Goal: Information Seeking & Learning: Understand process/instructions

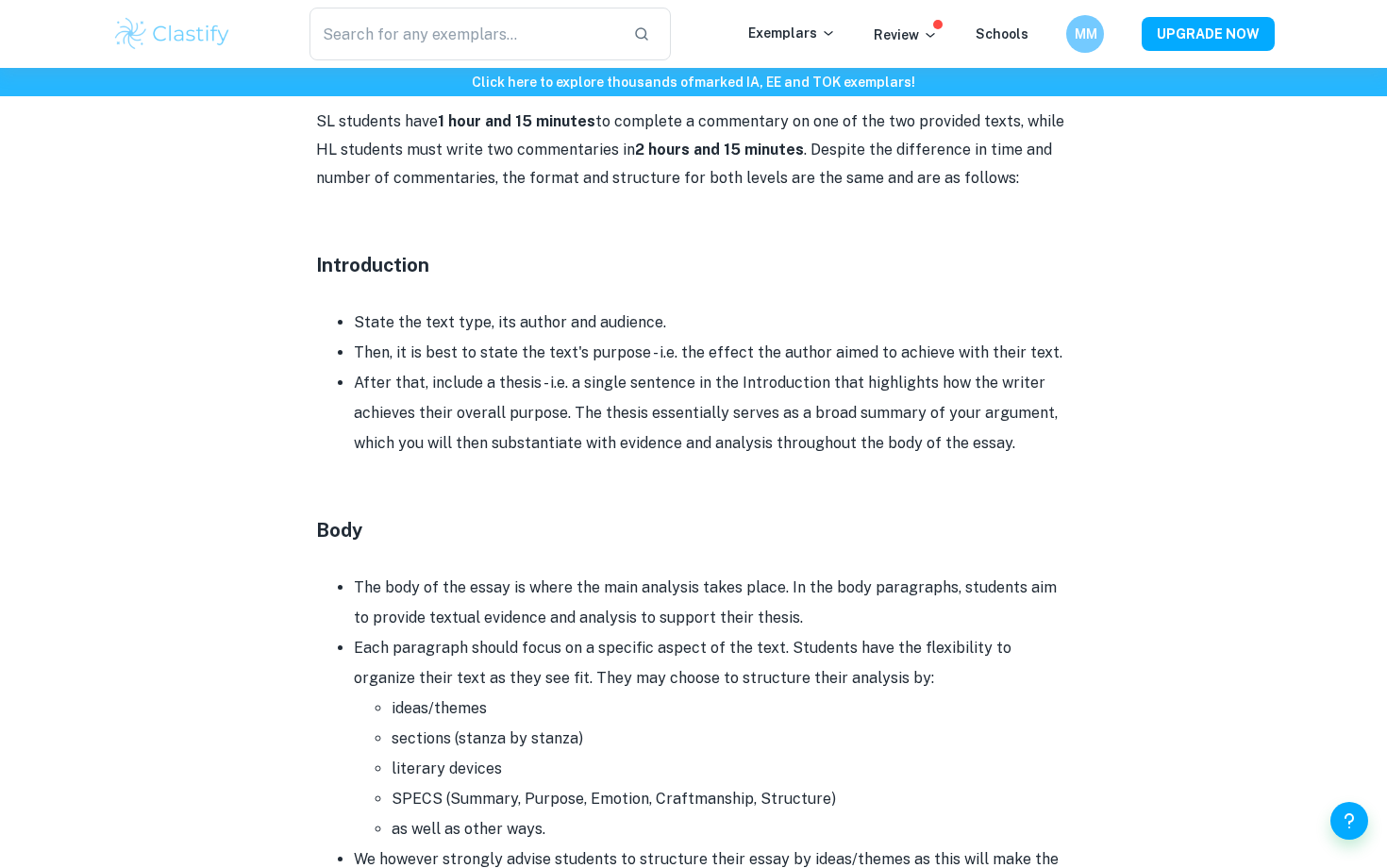
scroll to position [1097, 0]
drag, startPoint x: 356, startPoint y: 314, endPoint x: 676, endPoint y: 307, distance: 320.1
click at [676, 307] on li "State the text type, its author and audience." at bounding box center [712, 321] width 717 height 30
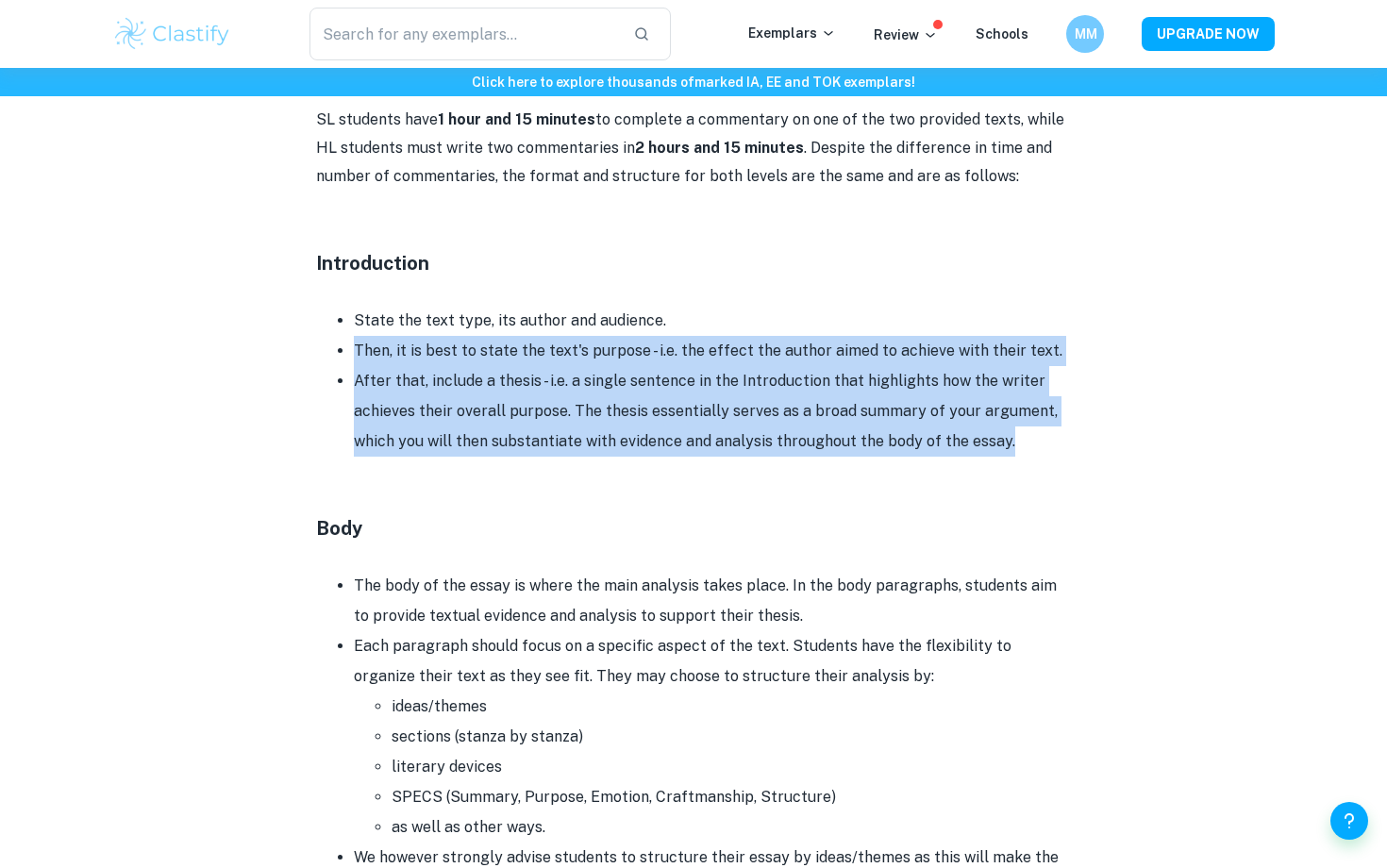
drag, startPoint x: 352, startPoint y: 355, endPoint x: 1107, endPoint y: 440, distance: 759.8
click at [1107, 440] on div "English A (Lit) Paper 1 Format and Structure By Wojtek • [DATE] Get feedback on…" at bounding box center [693, 434] width 1162 height 2772
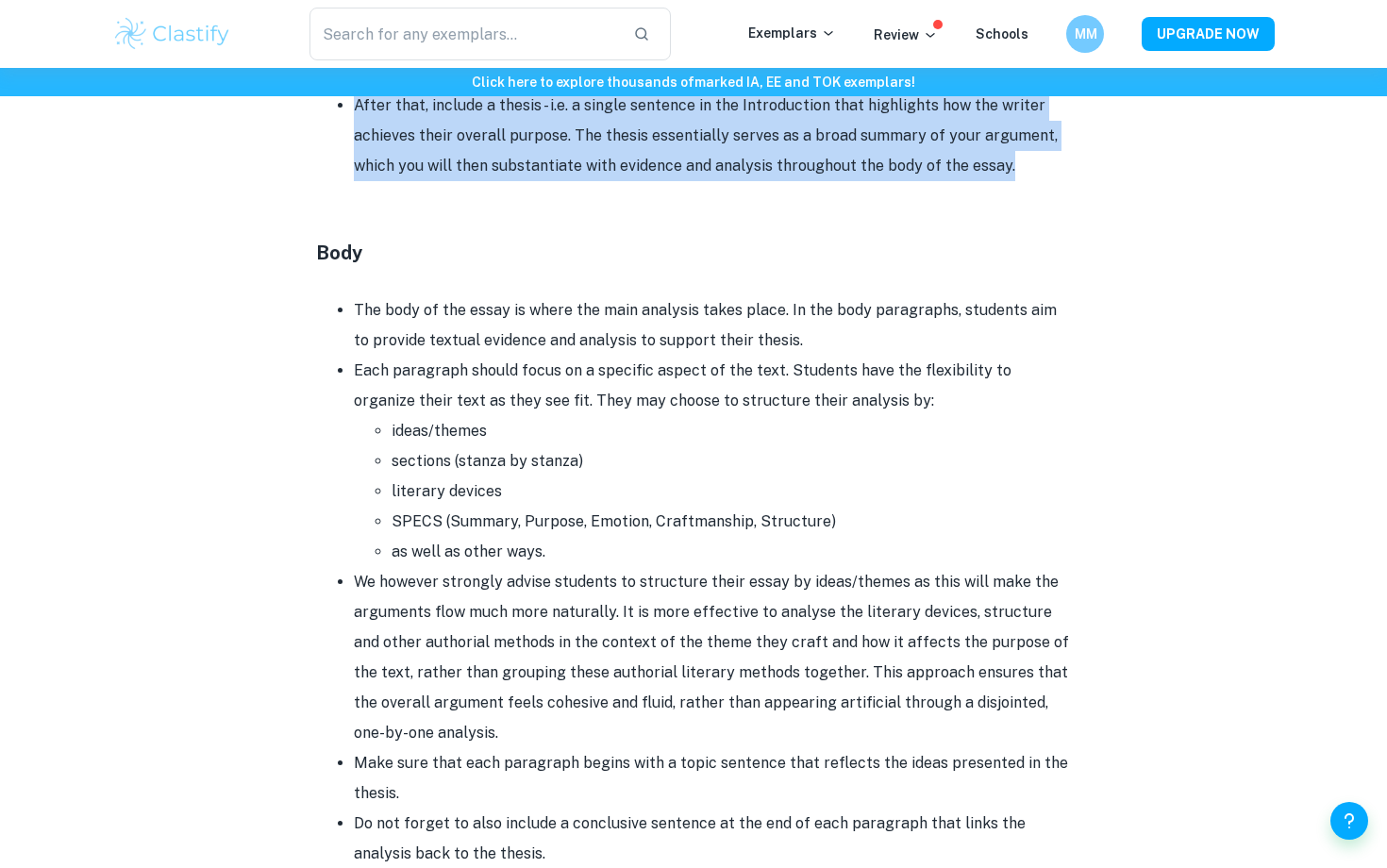
scroll to position [1377, 0]
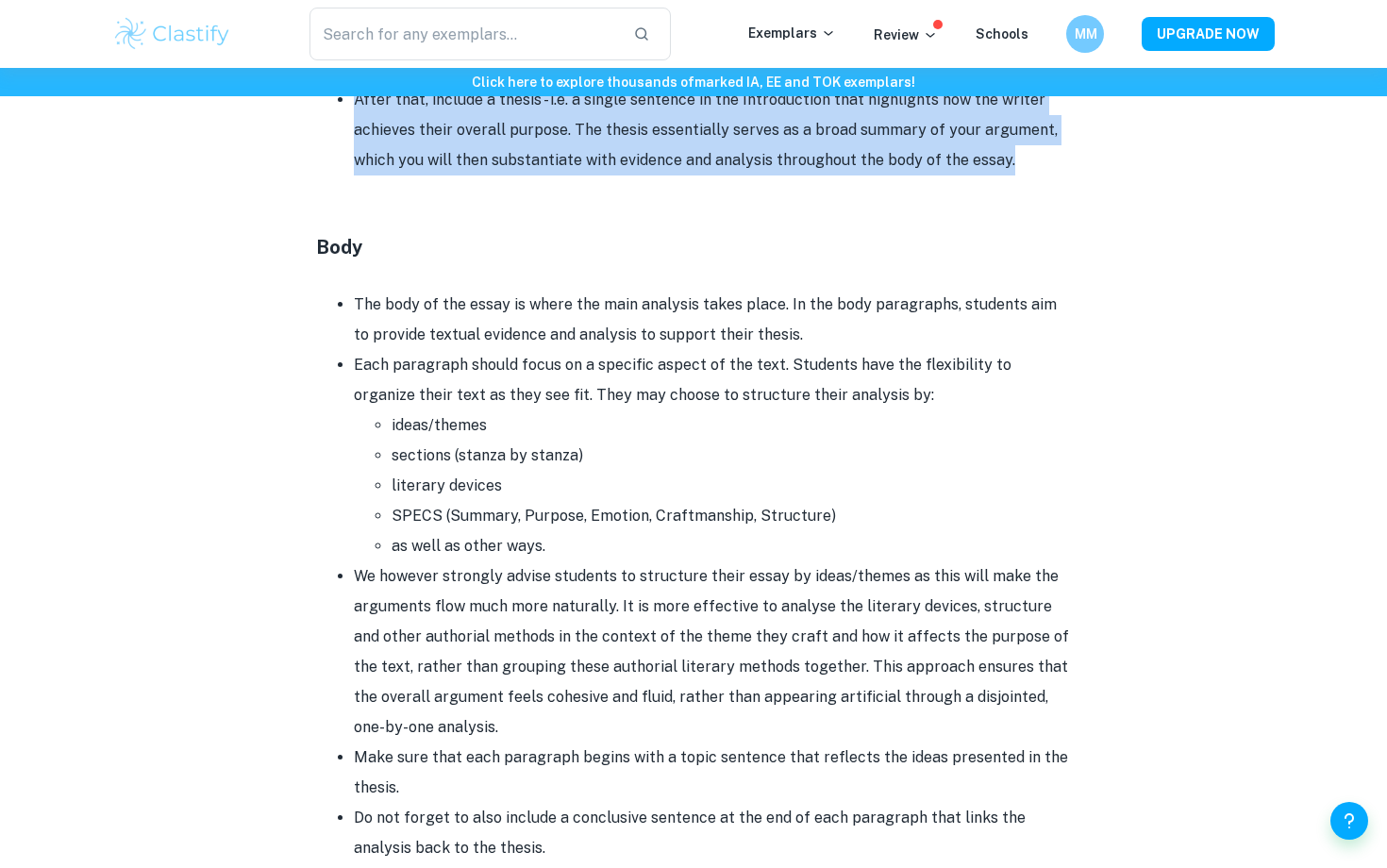
click at [972, 468] on li "sections (stanza by stanza)" at bounding box center [731, 455] width 680 height 30
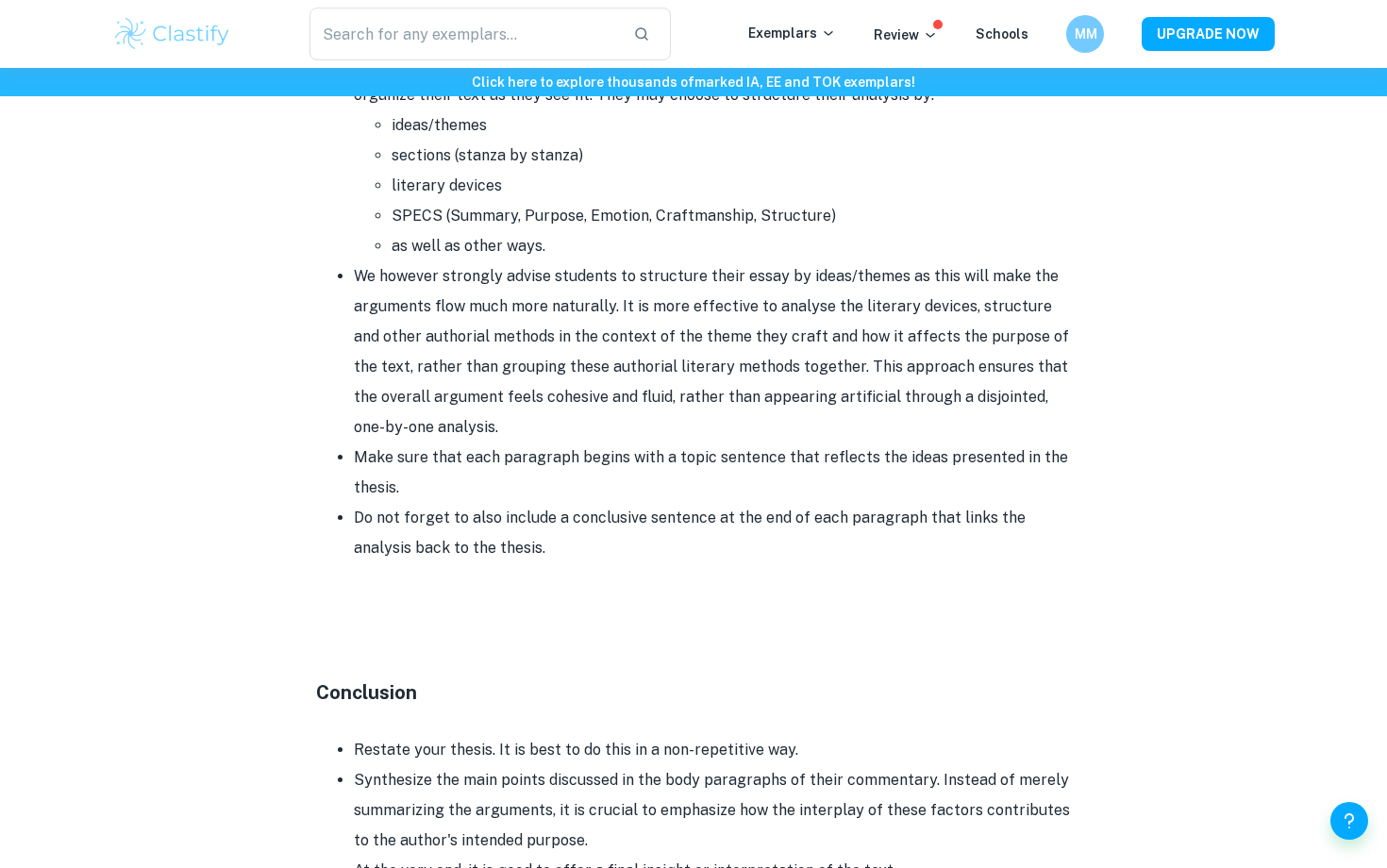
scroll to position [1682, 0]
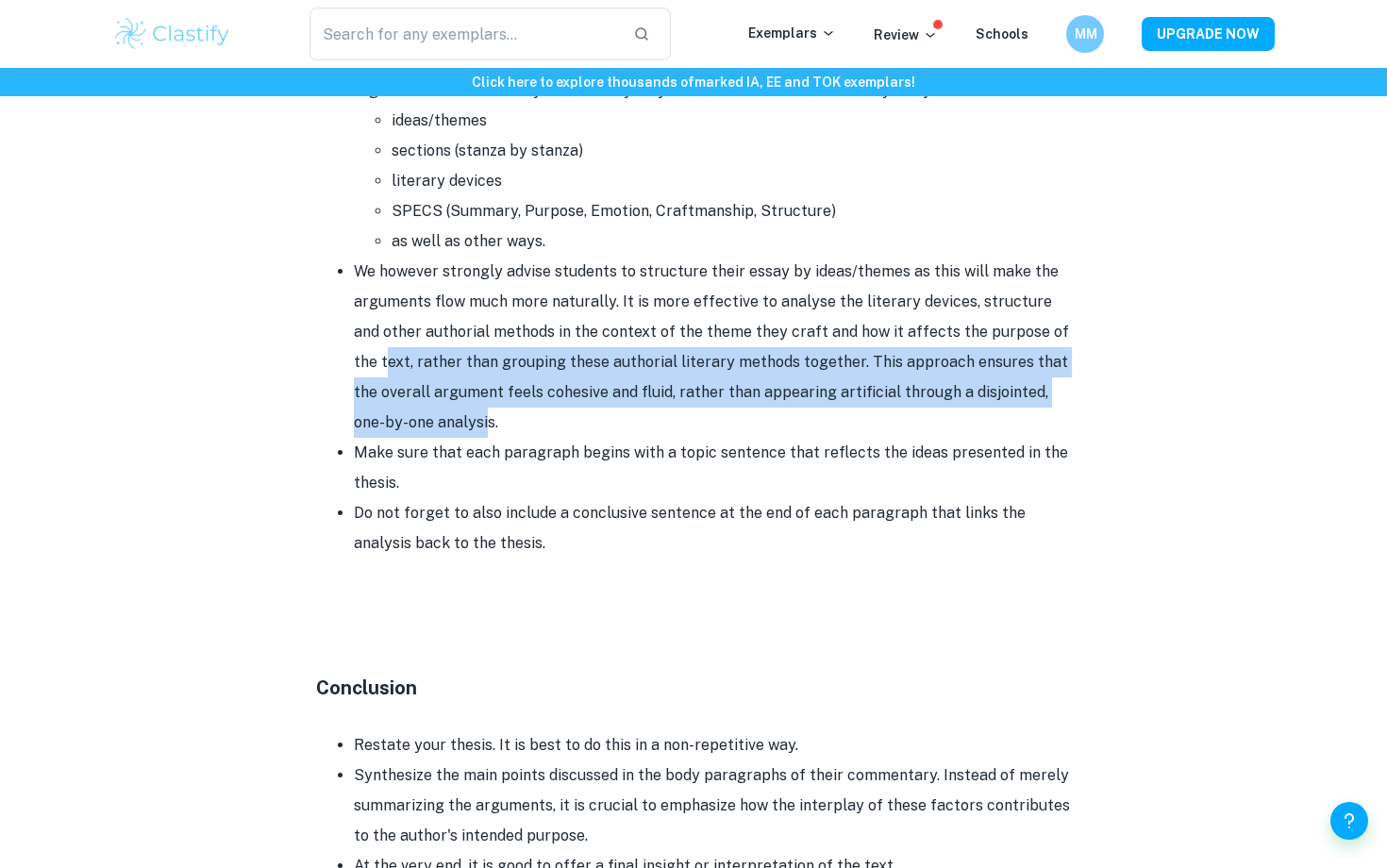
drag, startPoint x: 361, startPoint y: 367, endPoint x: 435, endPoint y: 408, distance: 84.6
click at [435, 408] on li "We however strongly advise students to structure their essay by ideas/themes as…" at bounding box center [712, 347] width 717 height 181
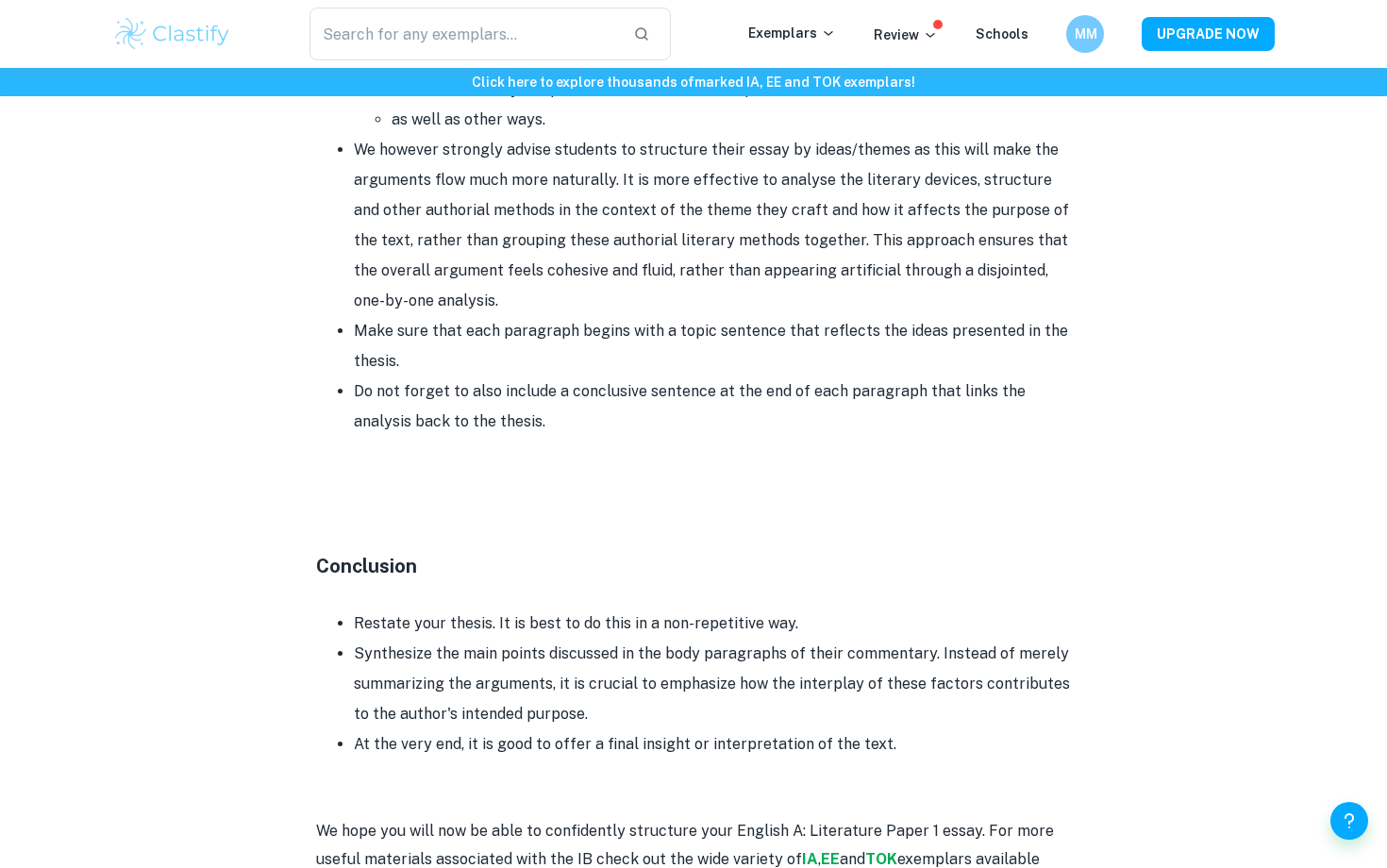
scroll to position [1810, 0]
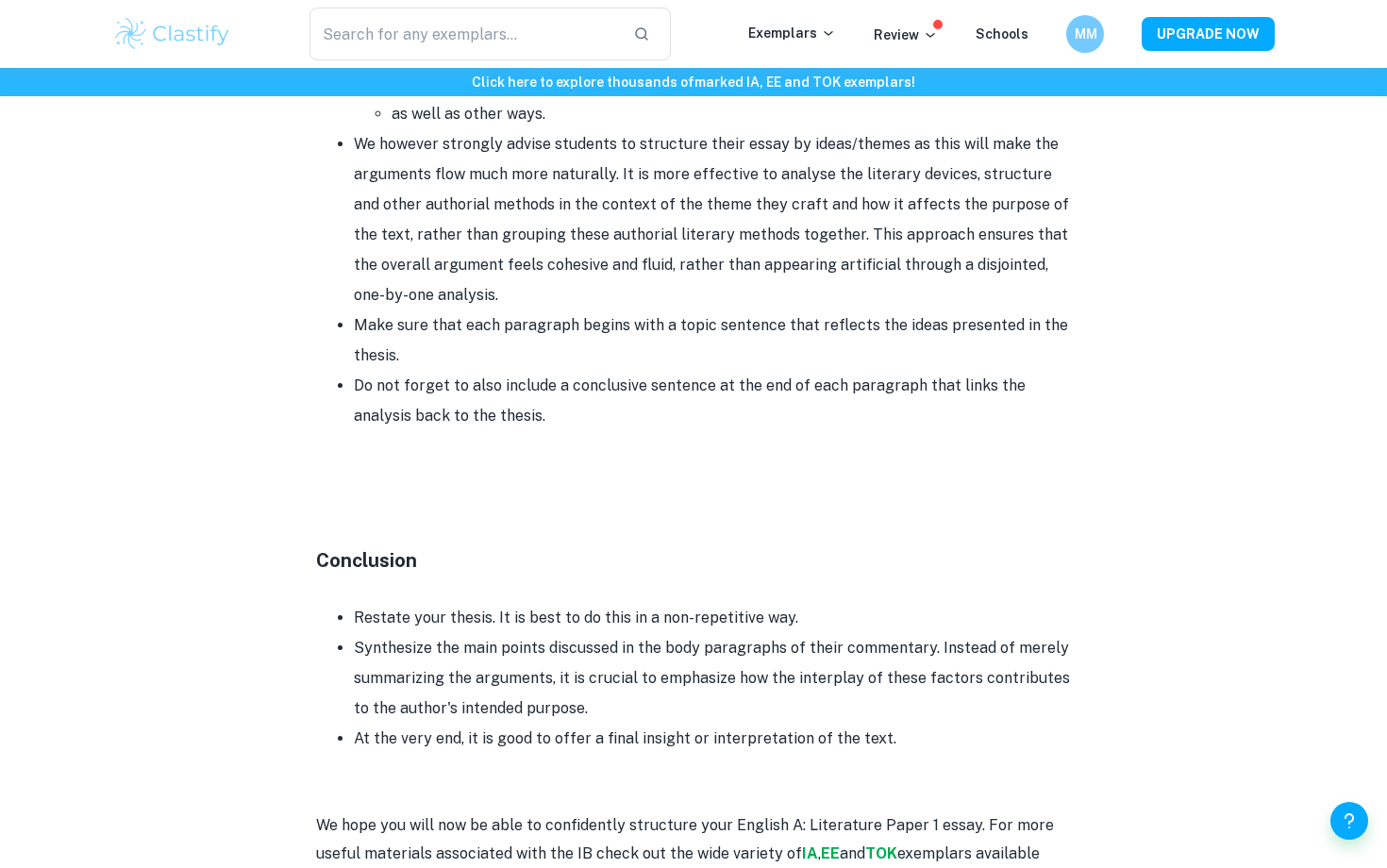
click at [492, 415] on li "Do not forget to also include a conclusive sentence at the end of each paragrap…" at bounding box center [712, 401] width 717 height 60
drag, startPoint x: 492, startPoint y: 415, endPoint x: 341, endPoint y: 390, distance: 153.1
click at [354, 390] on li "Do not forget to also include a conclusive sentence at the end of each paragrap…" at bounding box center [712, 401] width 717 height 60
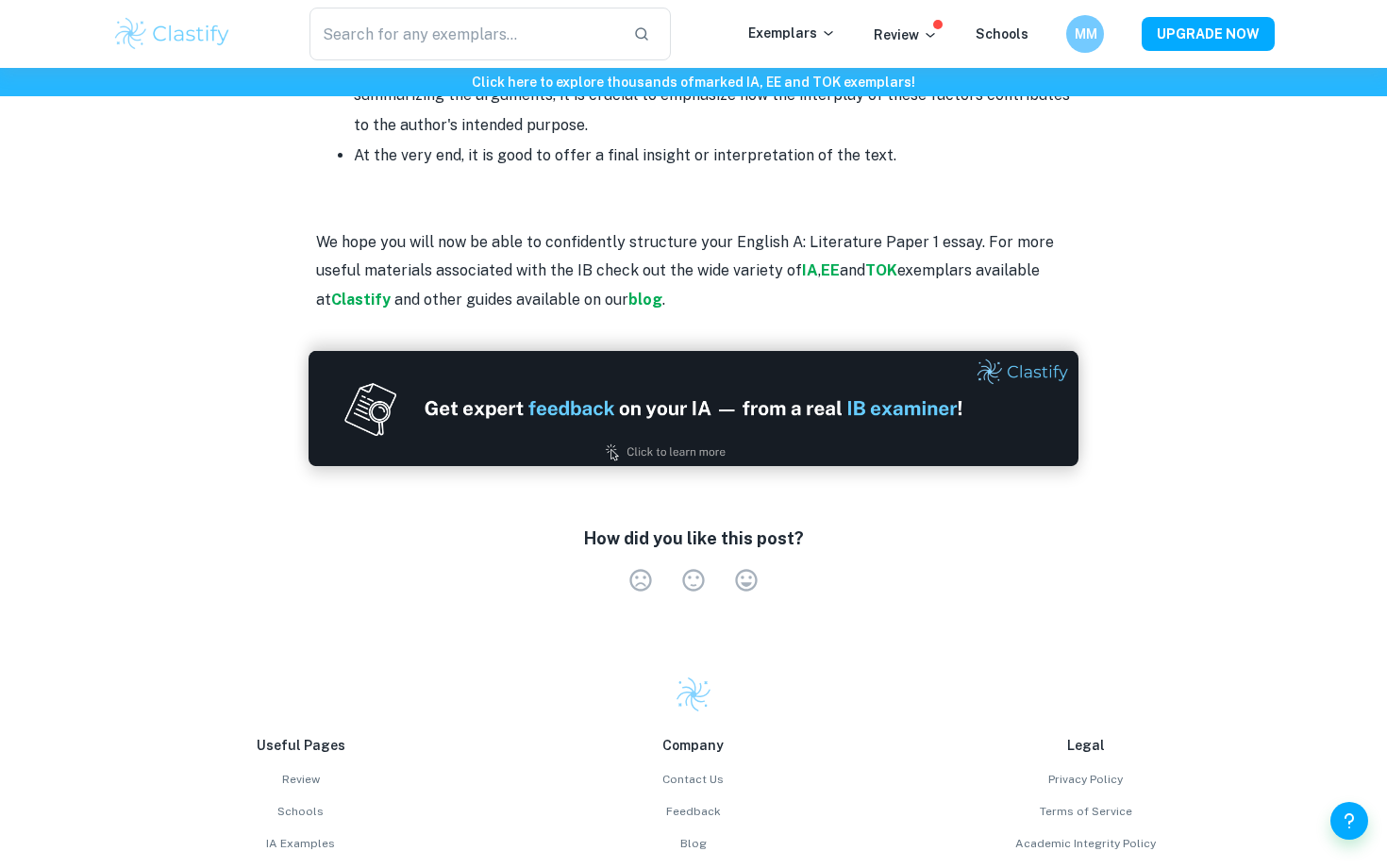
scroll to position [2056, 0]
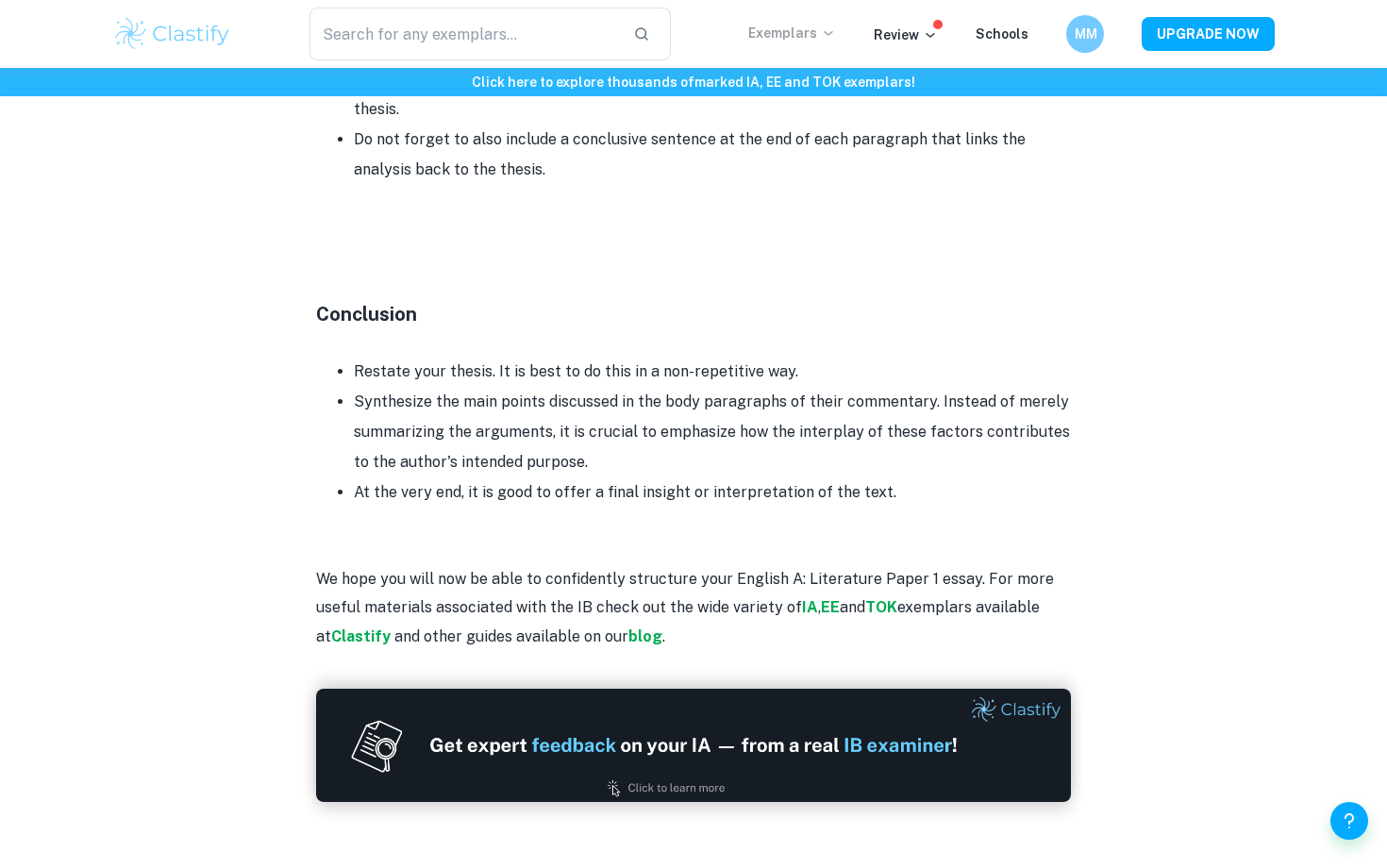
drag, startPoint x: 815, startPoint y: 43, endPoint x: 836, endPoint y: 38, distance: 21.6
click at [836, 38] on div "Exemplars" at bounding box center [811, 34] width 126 height 23
click at [835, 38] on icon at bounding box center [827, 32] width 15 height 15
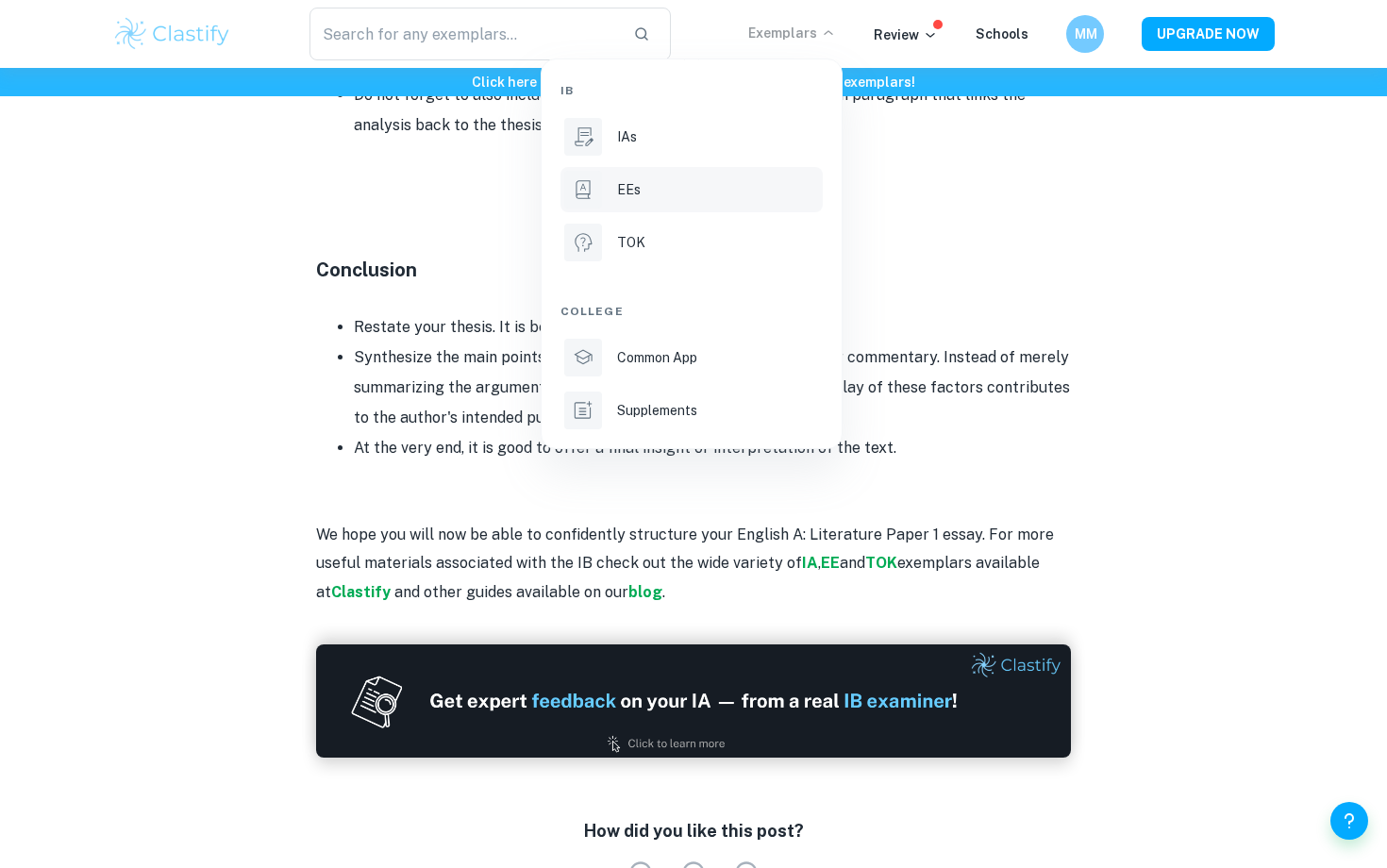
scroll to position [2107, 0]
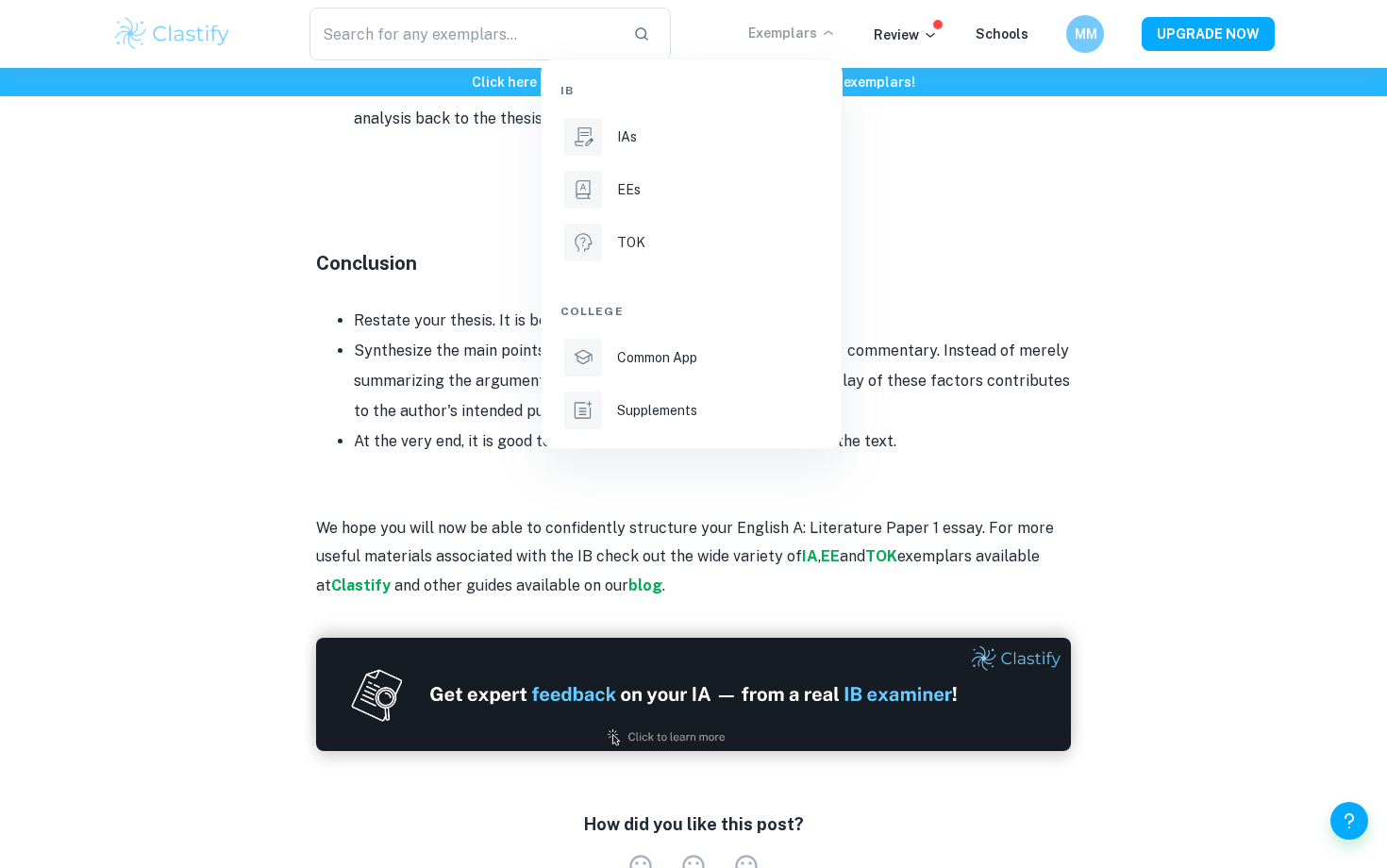
click at [987, 238] on div at bounding box center [694, 434] width 1387 height 868
